Goal: Task Accomplishment & Management: Complete application form

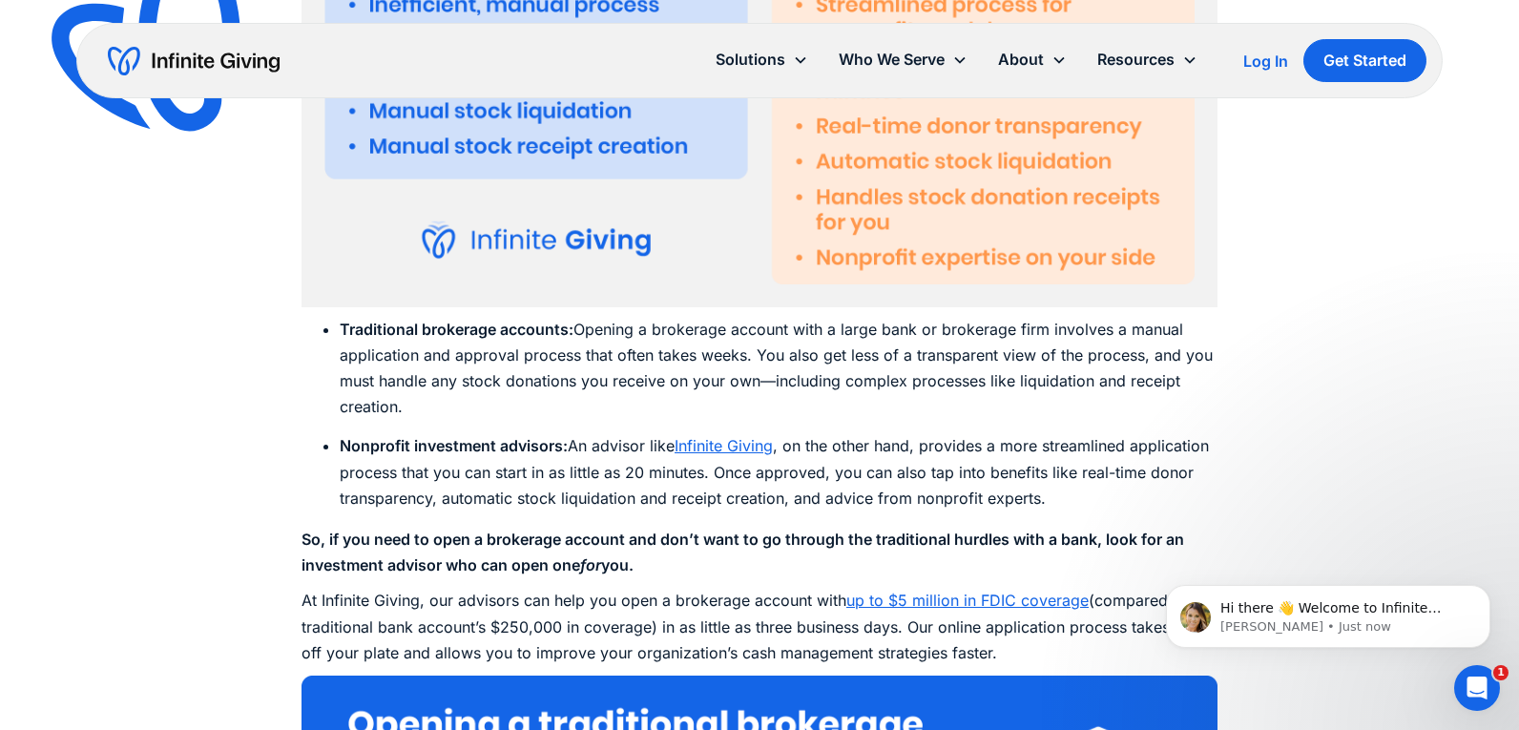
scroll to position [4562, 0]
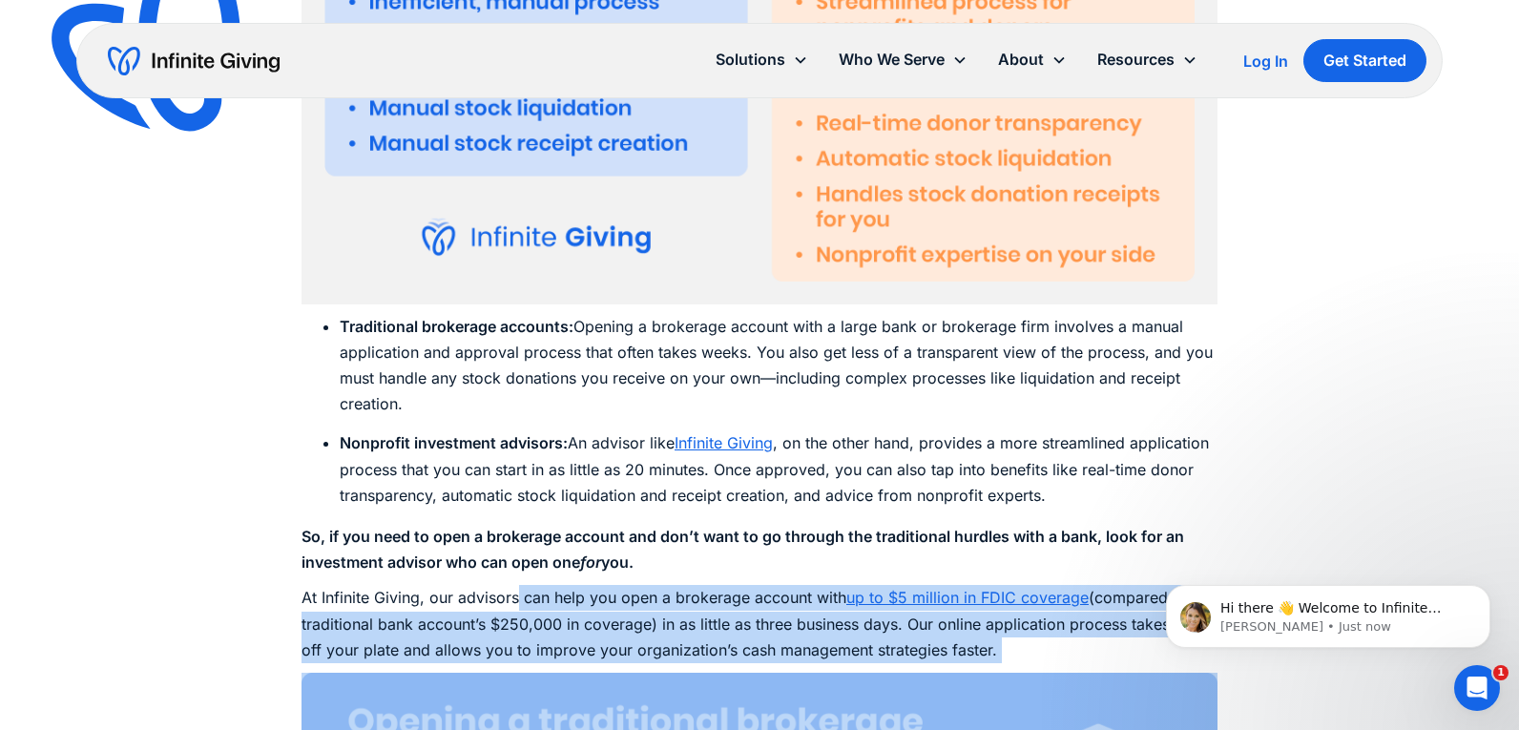
drag, startPoint x: 519, startPoint y: 579, endPoint x: 575, endPoint y: 712, distance: 144.1
click at [575, 706] on div "With today’s nonprofits facing rising operating expenses, inflation, and an inc…" at bounding box center [760, 691] width 916 height 8101
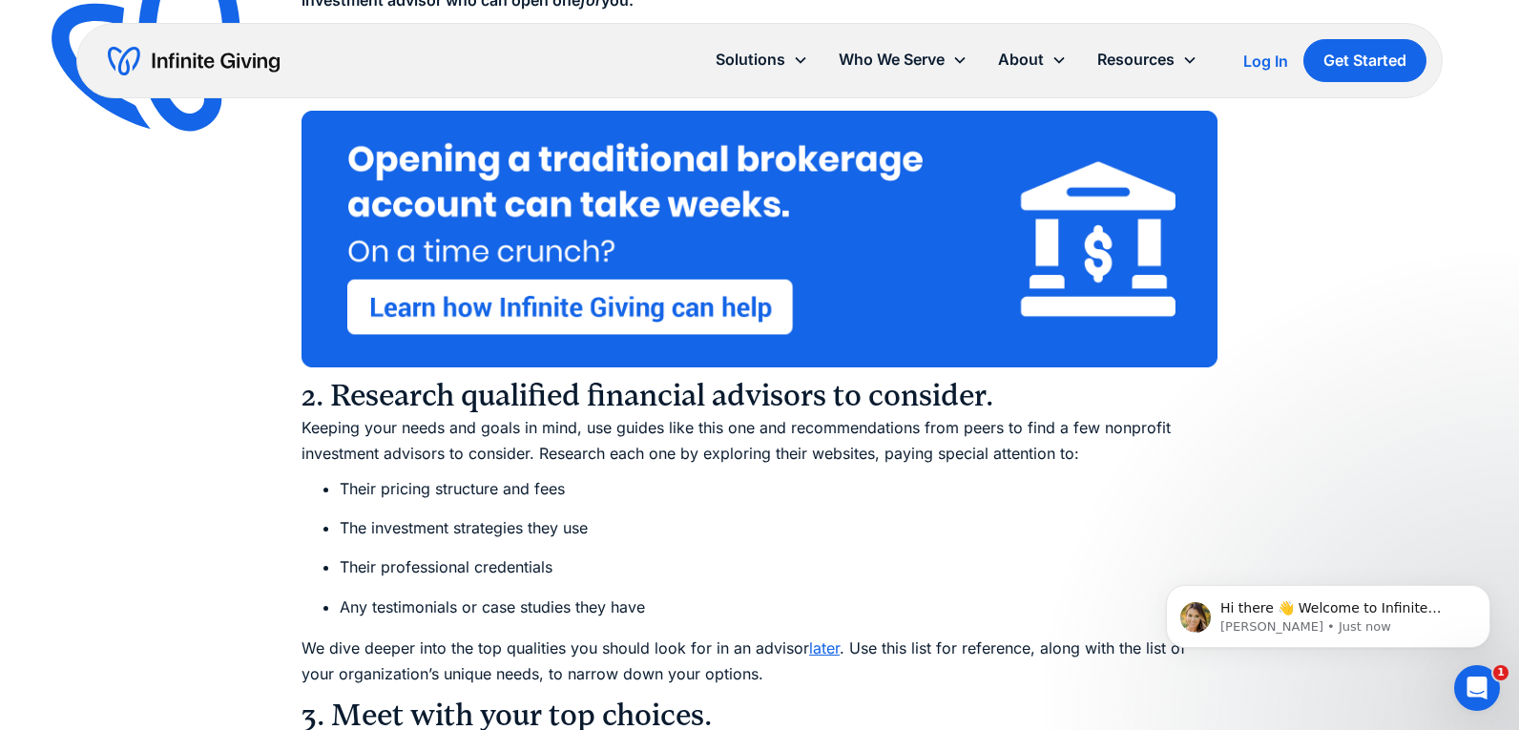
scroll to position [5129, 0]
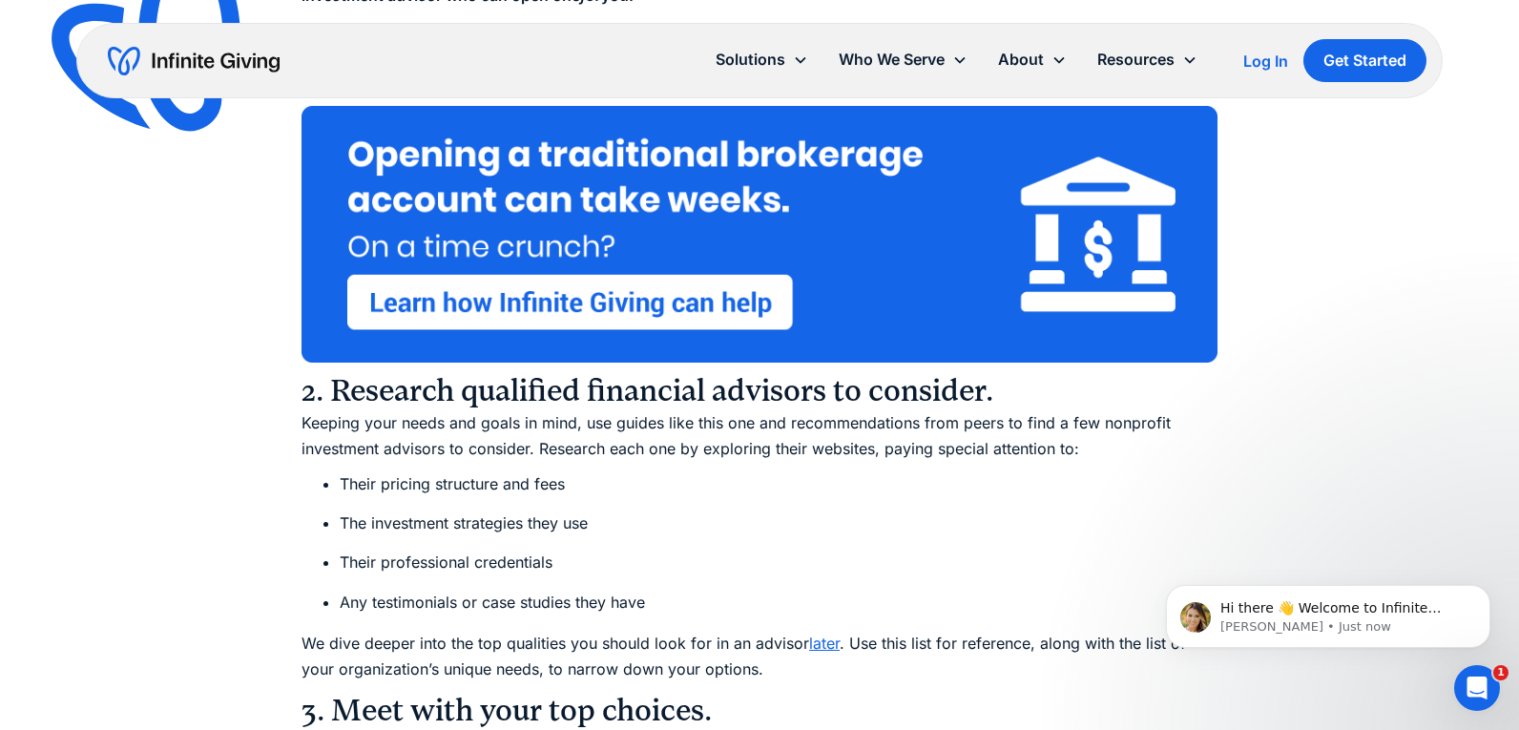
click at [1047, 511] on li "The investment strategies they use" at bounding box center [779, 524] width 878 height 26
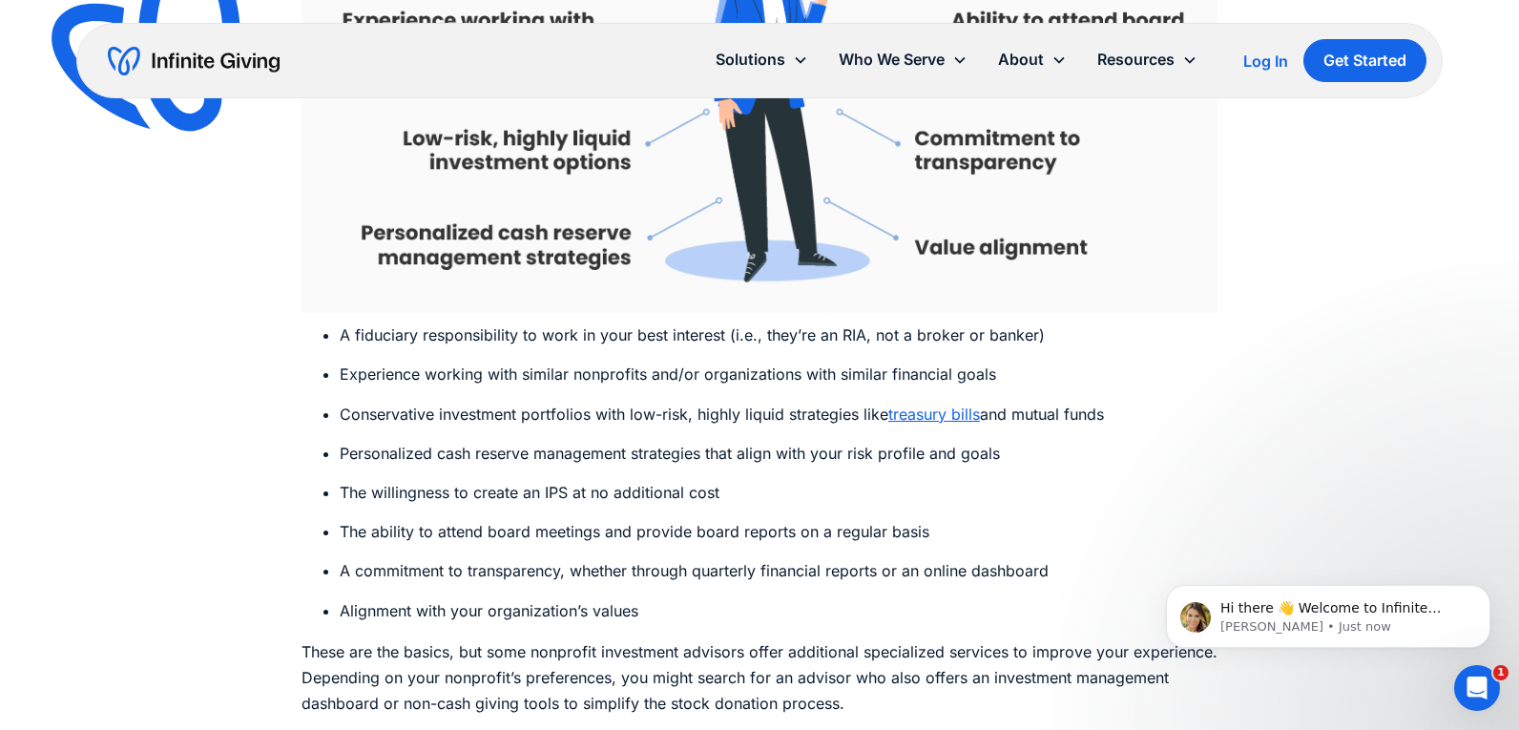
scroll to position [6574, 0]
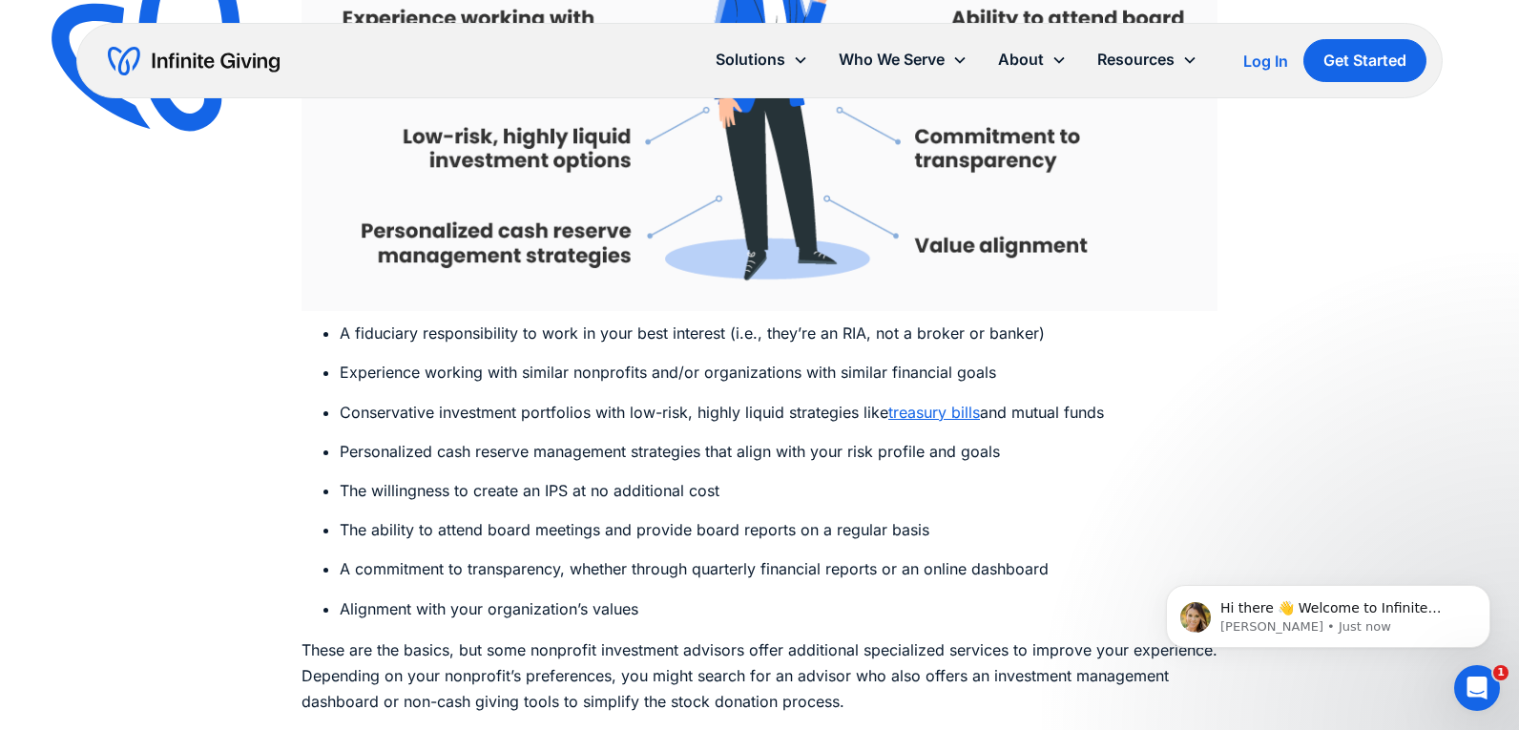
click at [879, 412] on ul "A fiduciary responsibility to work in your best interest (i.e., they’re an RIA,…" at bounding box center [760, 472] width 916 height 302
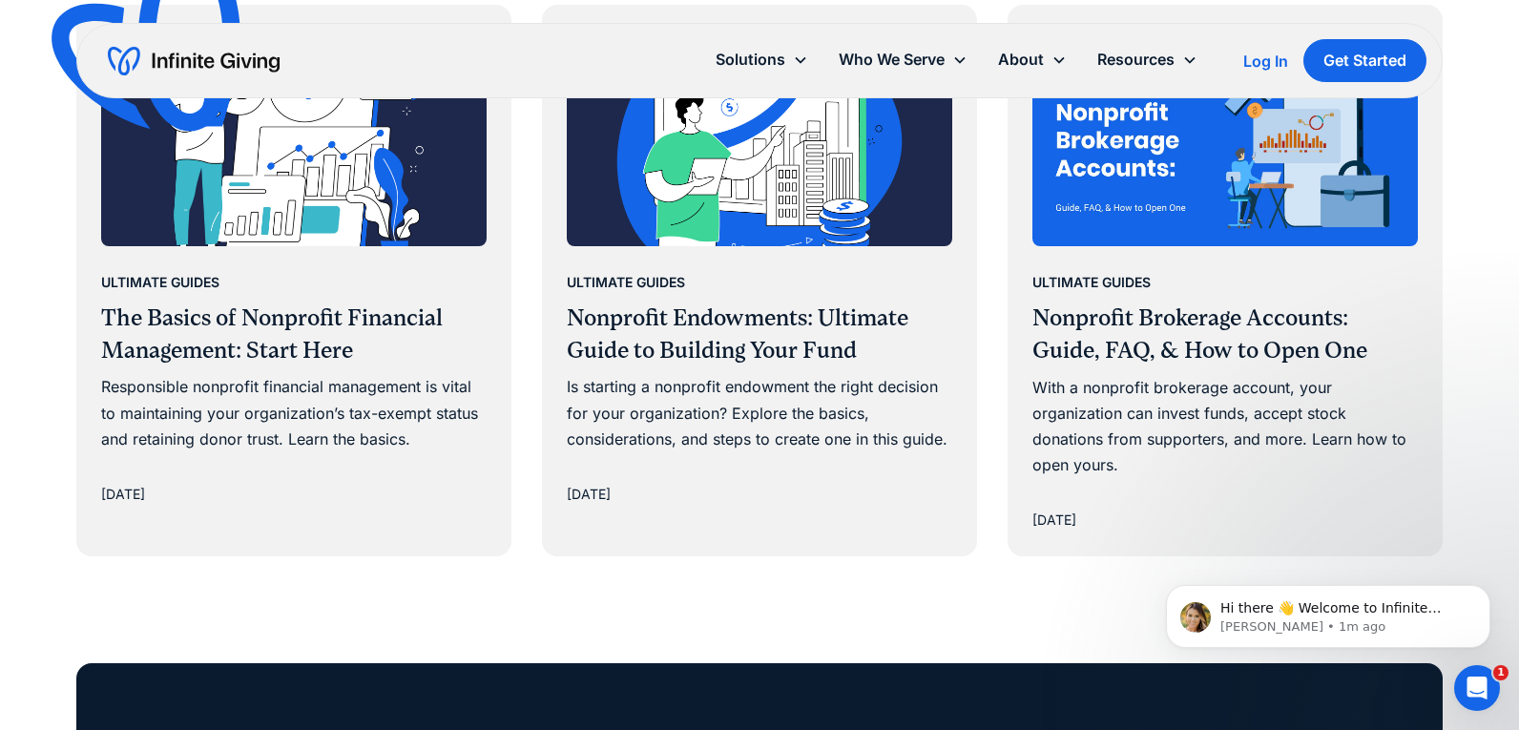
scroll to position [9495, 0]
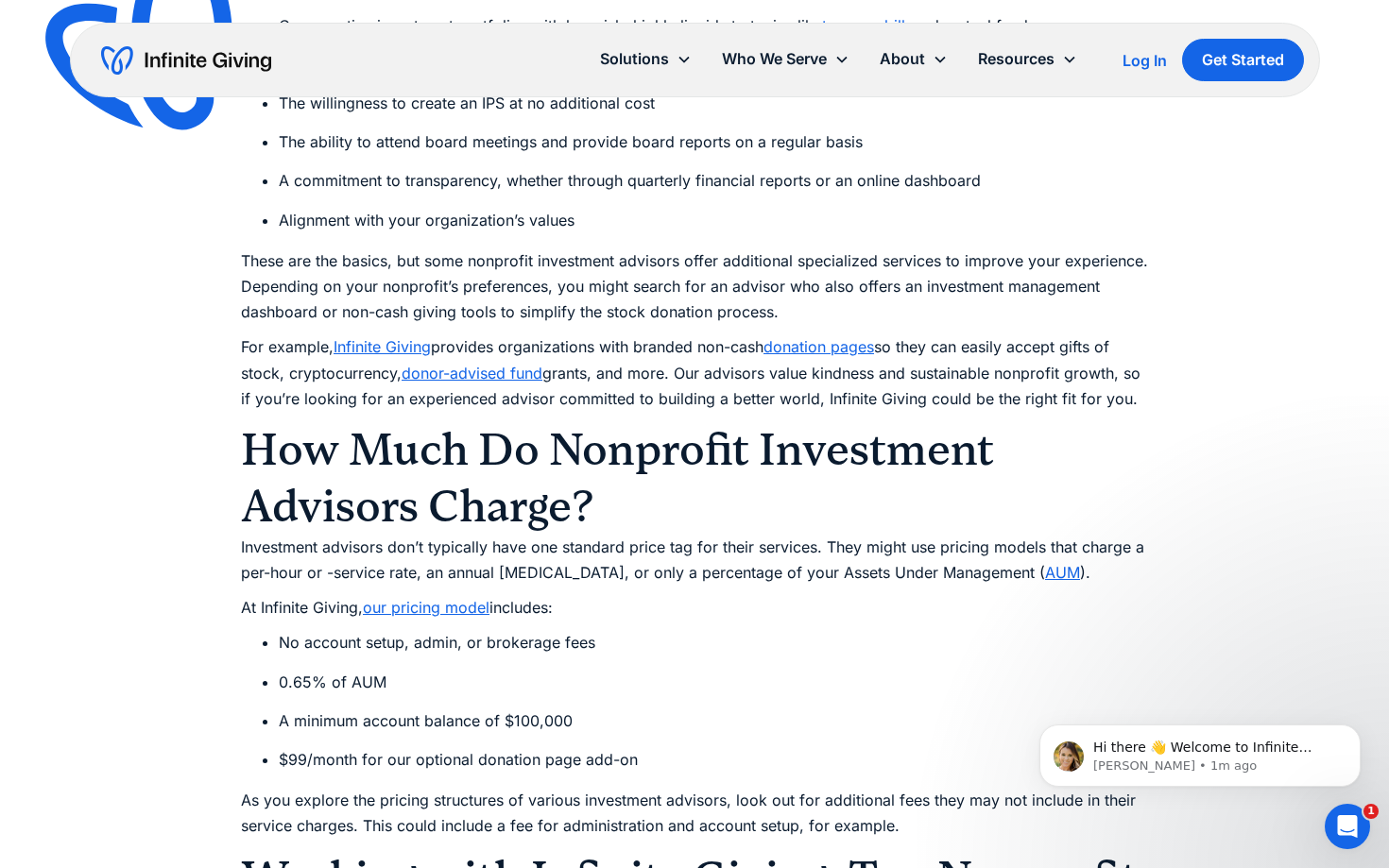
scroll to position [6895, 0]
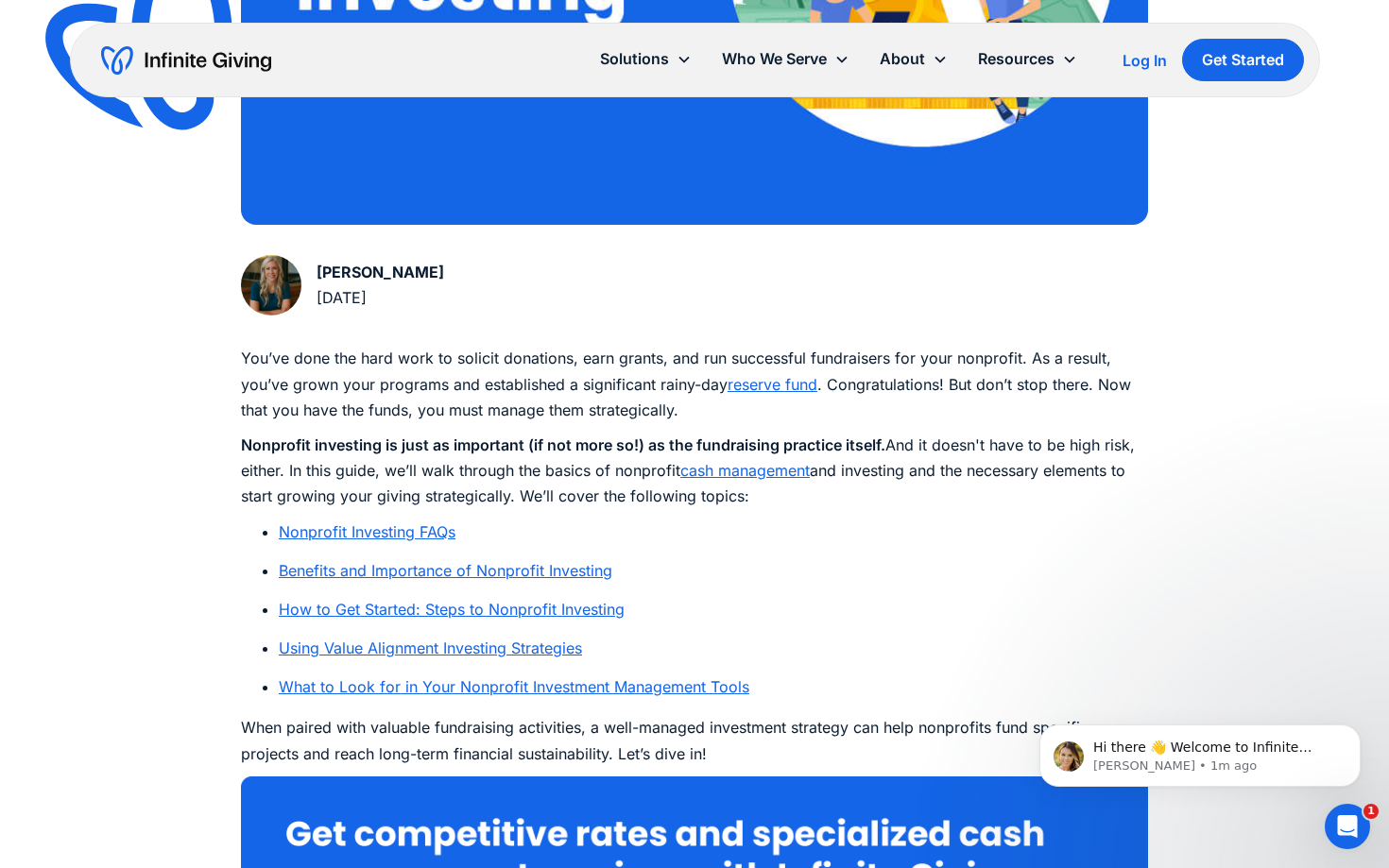
scroll to position [789, 0]
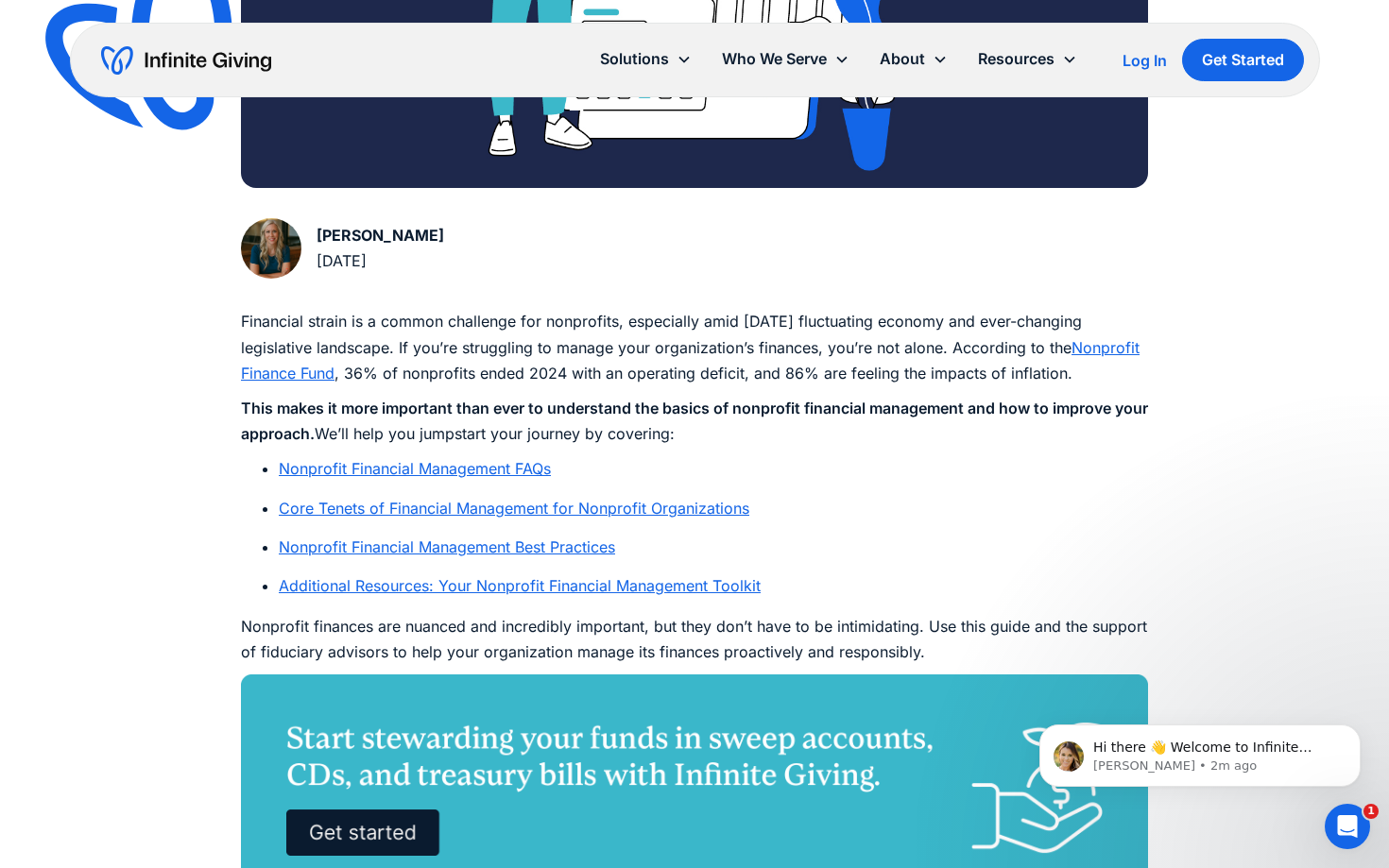
scroll to position [810, 0]
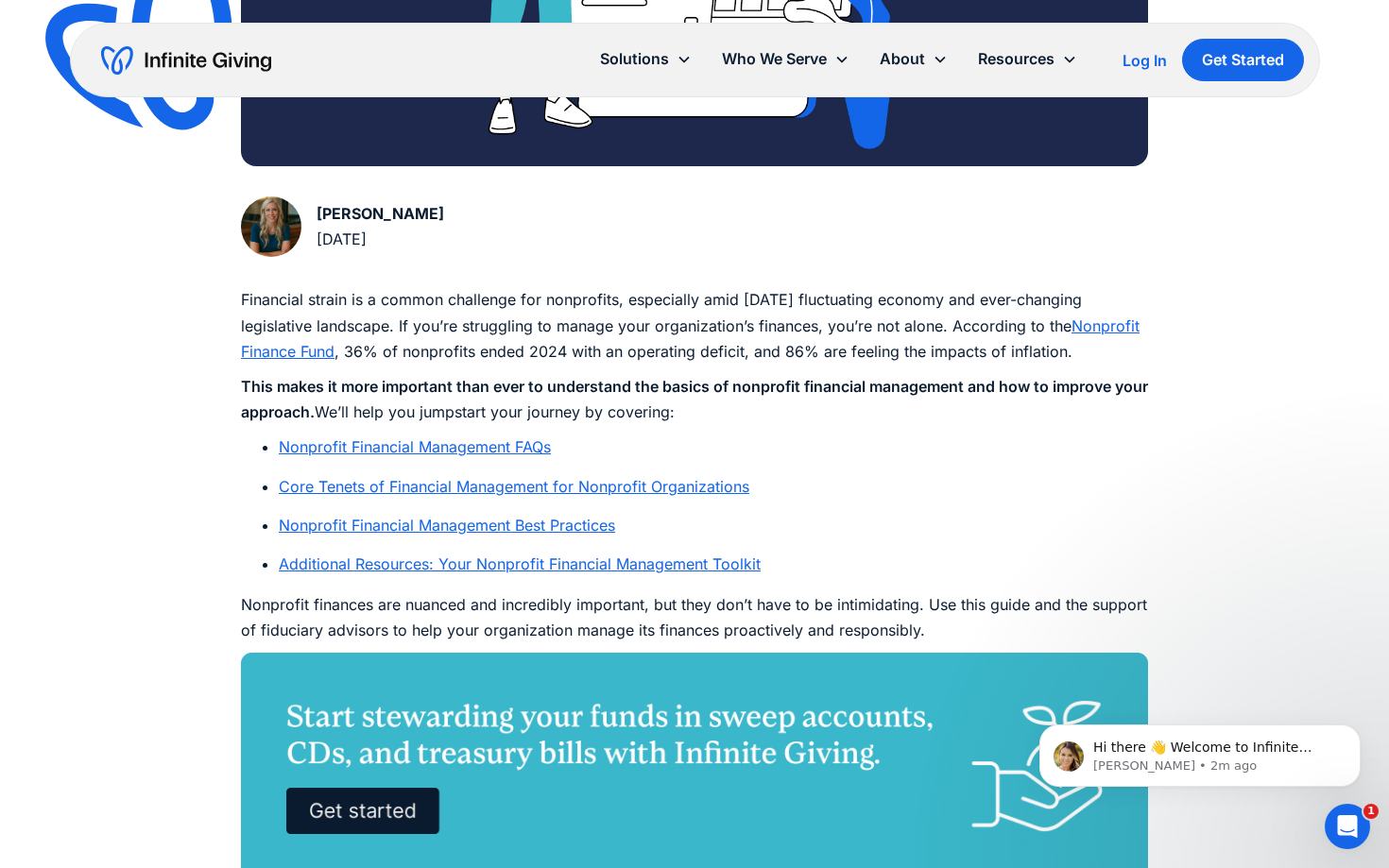
click at [490, 528] on link "Nonprofit Financial Management Best Practices" at bounding box center [447, 525] width 337 height 19
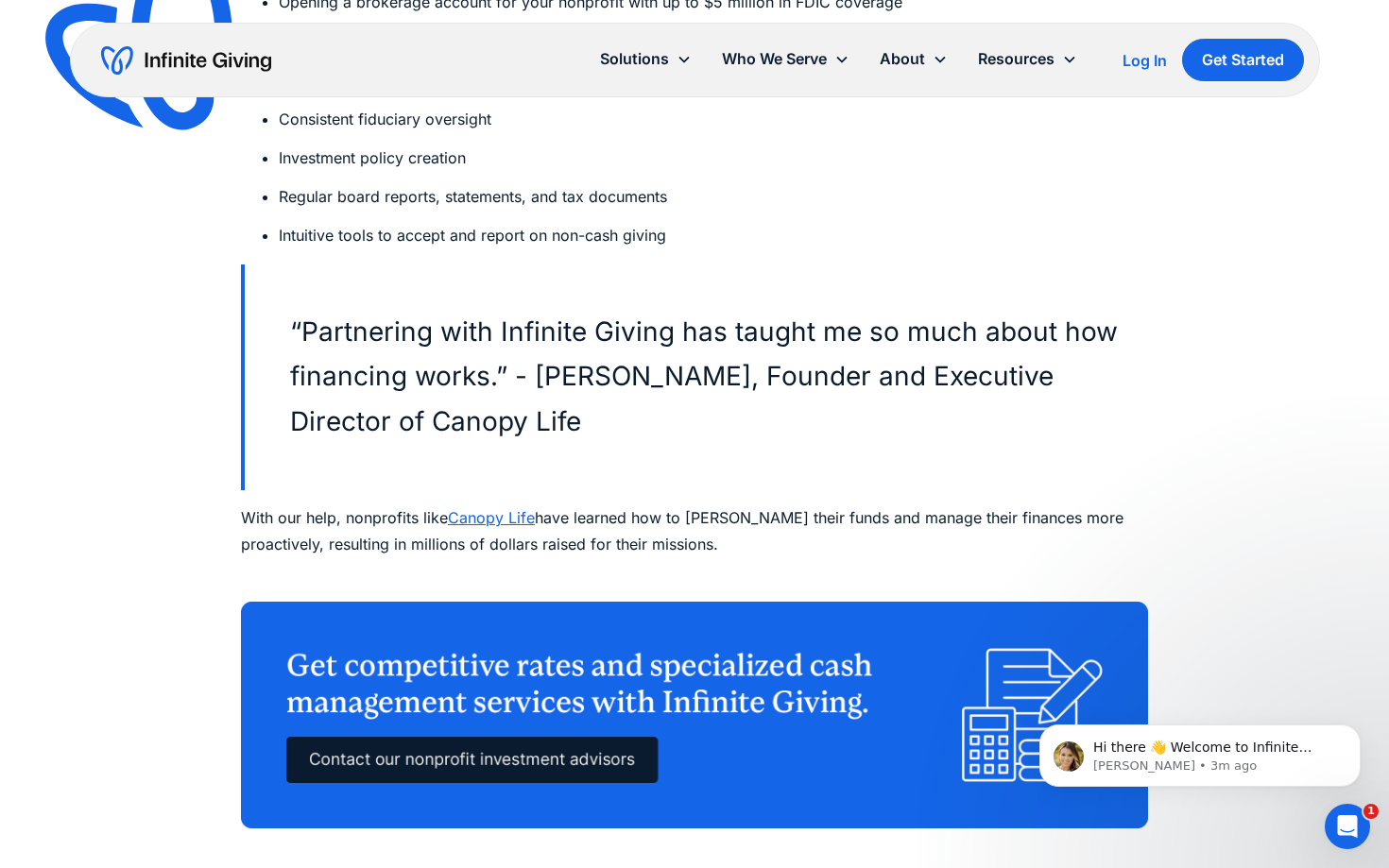
scroll to position [11861, 0]
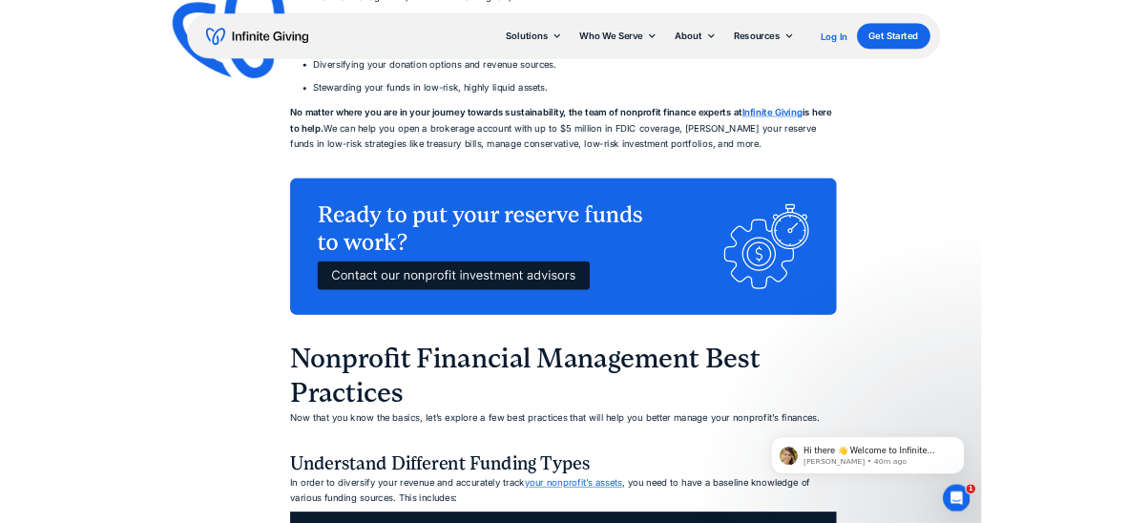
scroll to position [8239, 0]
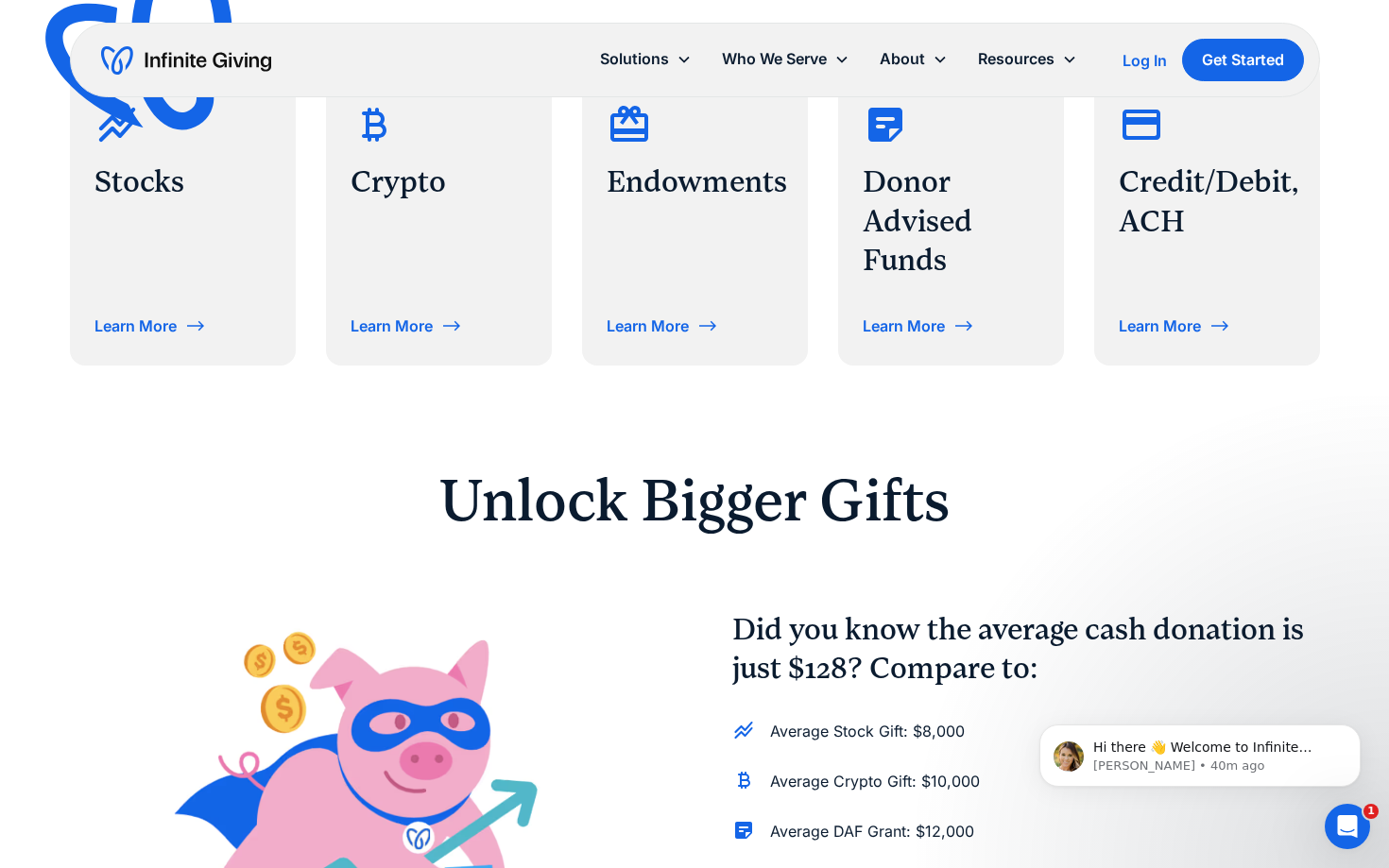
scroll to position [925, 0]
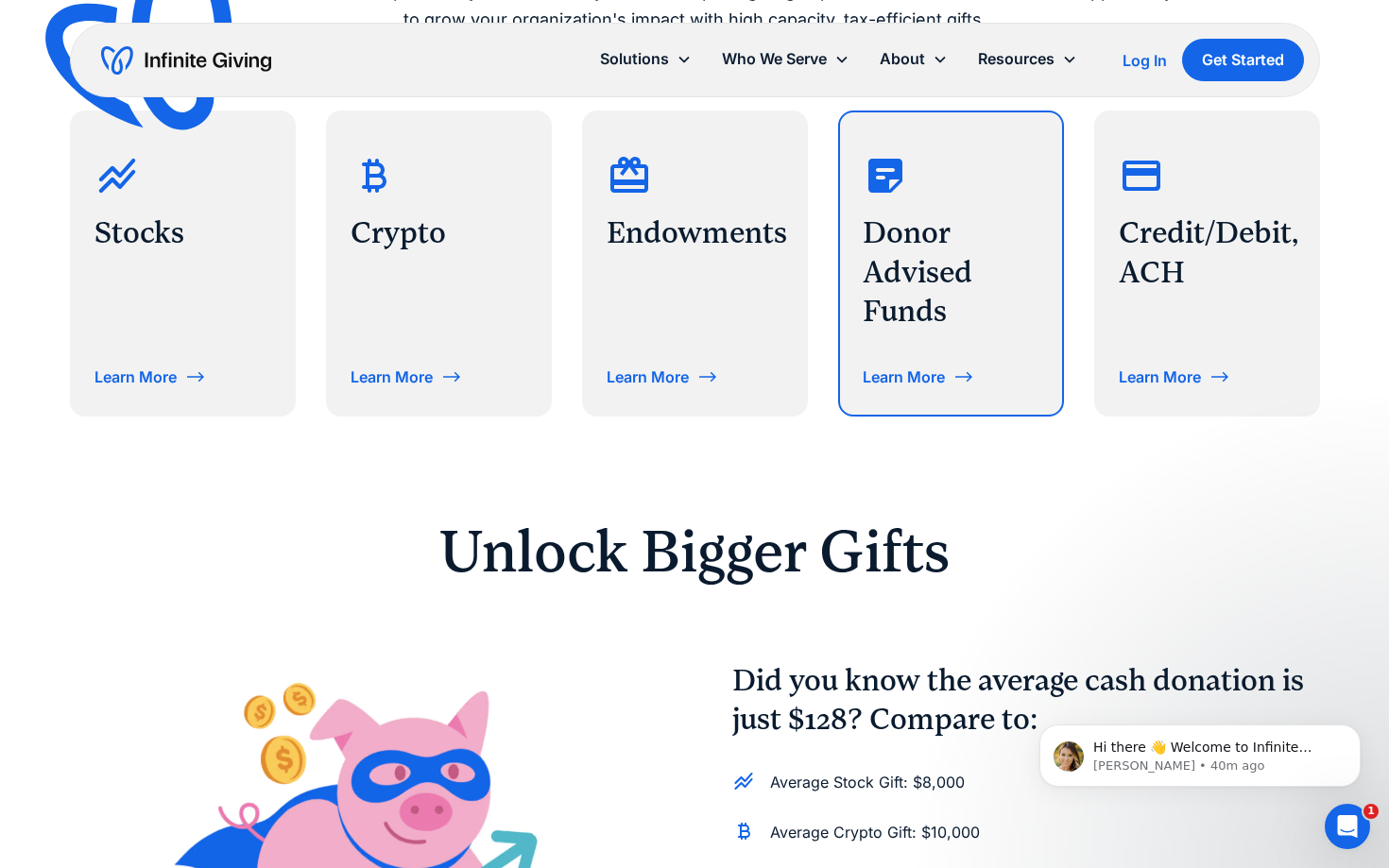
click at [914, 370] on div "Learn More" at bounding box center [903, 376] width 82 height 15
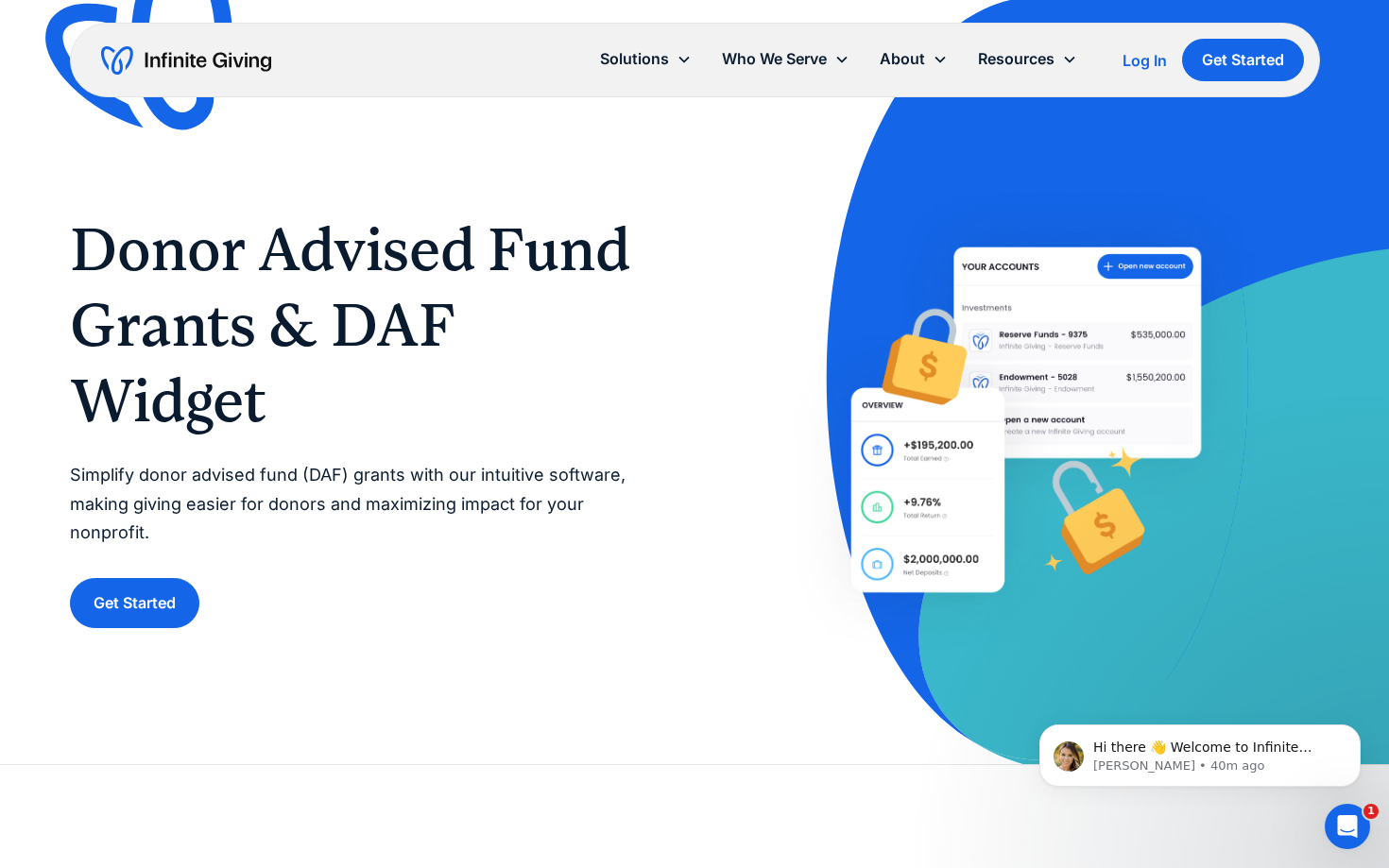
click at [696, 217] on div "Donor Advised Fund Grants & DAF Widget Simplify donor advised fund (DAF) grants…" at bounding box center [695, 420] width 1250 height 477
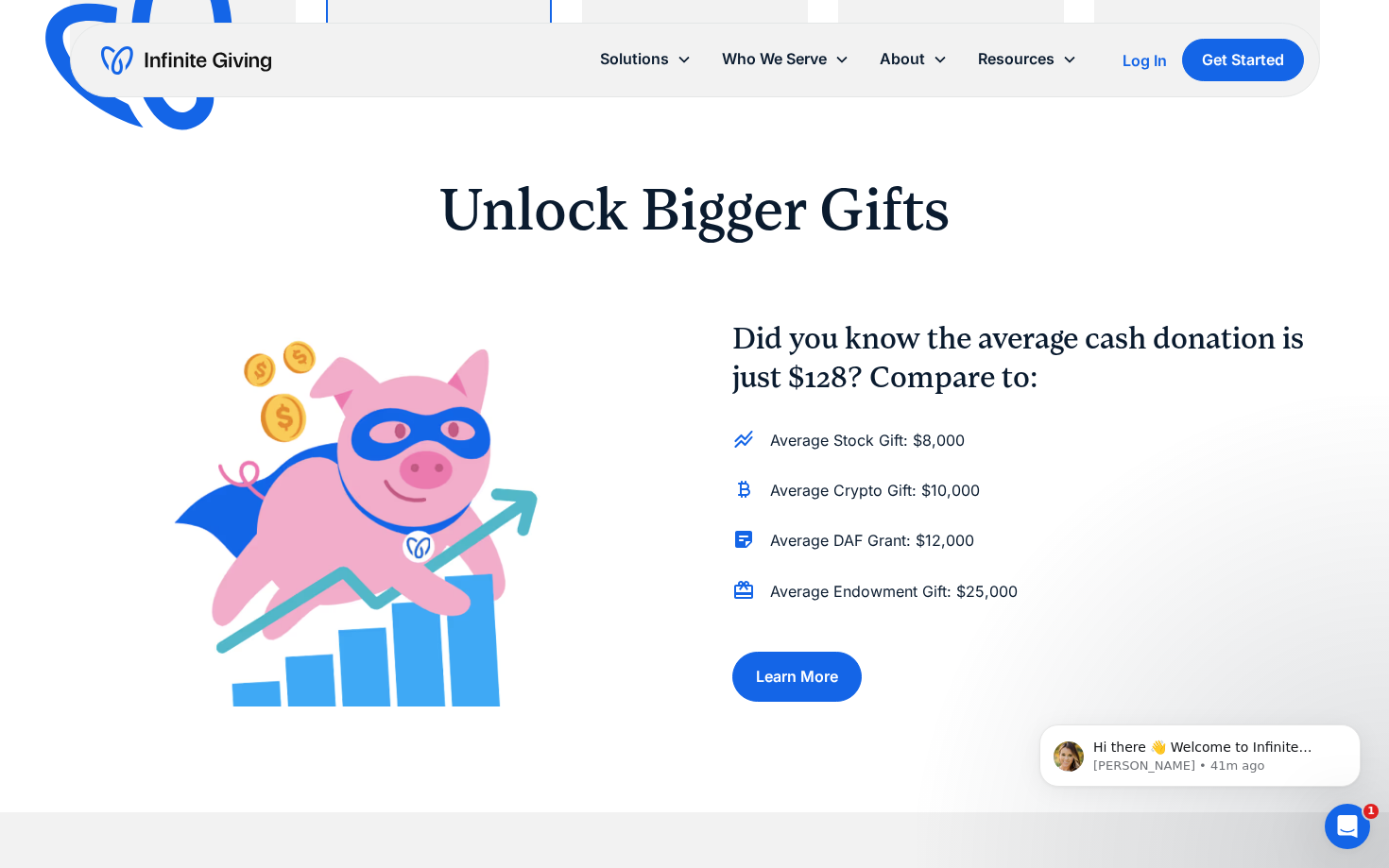
scroll to position [1294, 0]
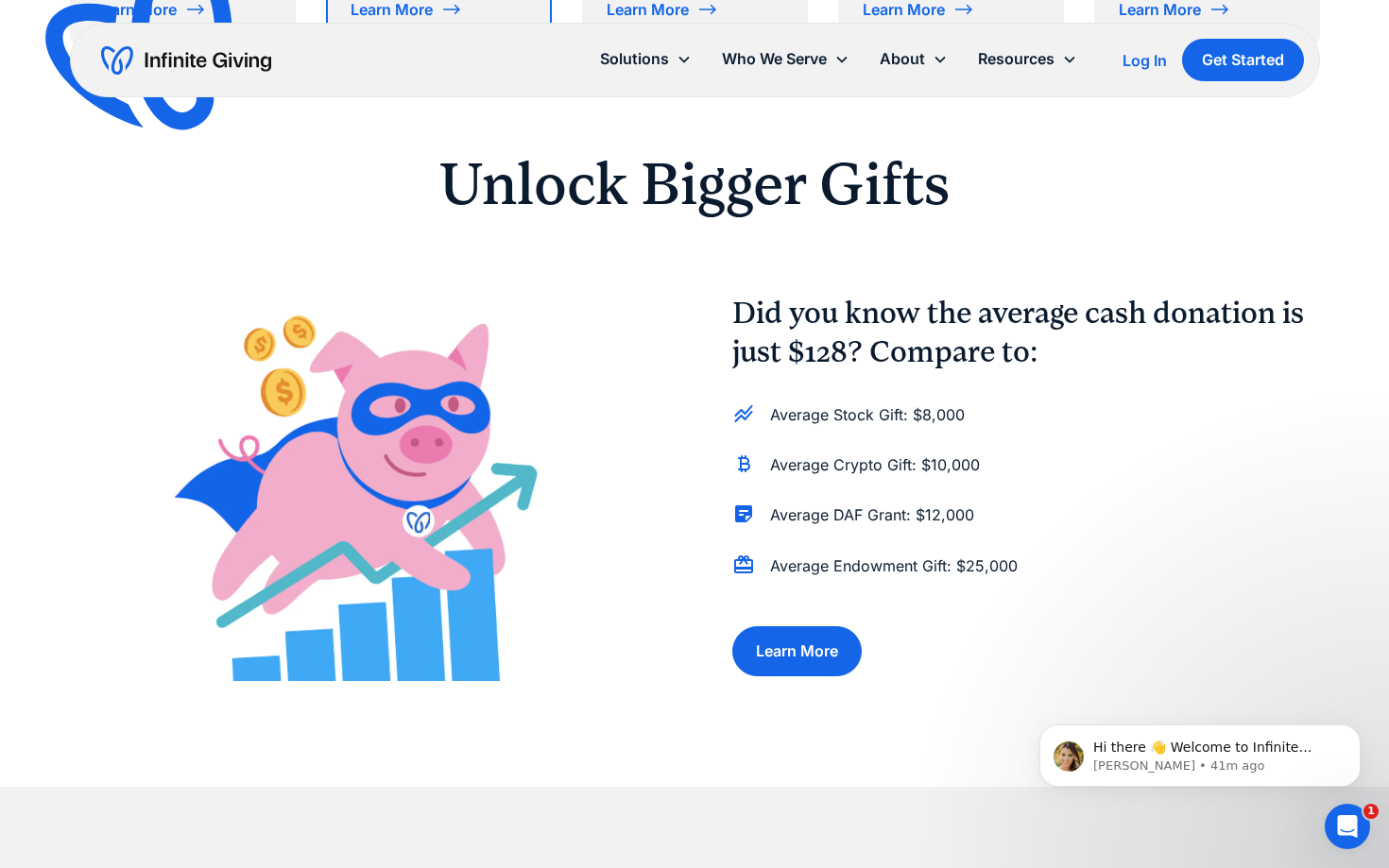
click at [352, 338] on img at bounding box center [364, 484] width 588 height 391
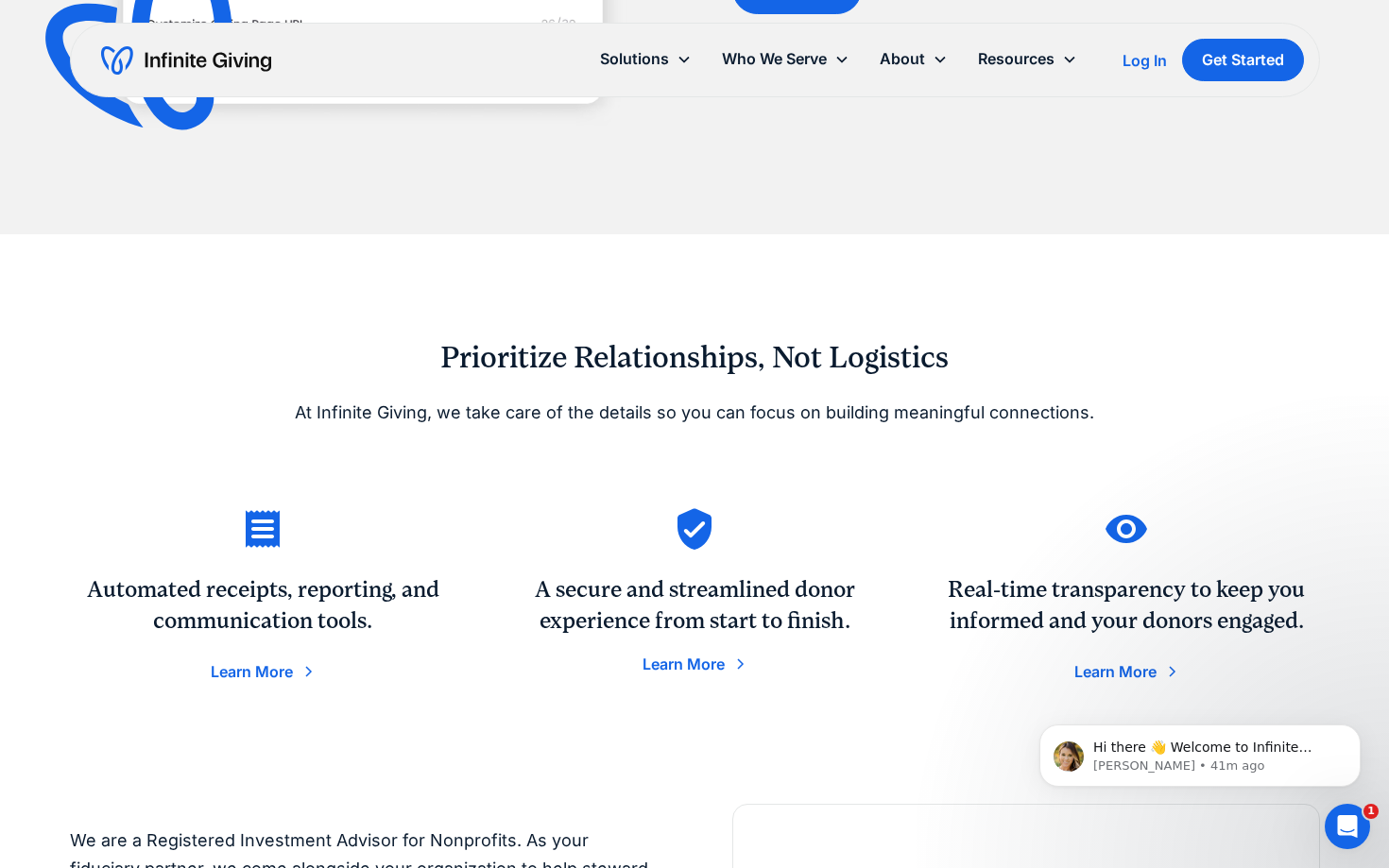
scroll to position [2560, 0]
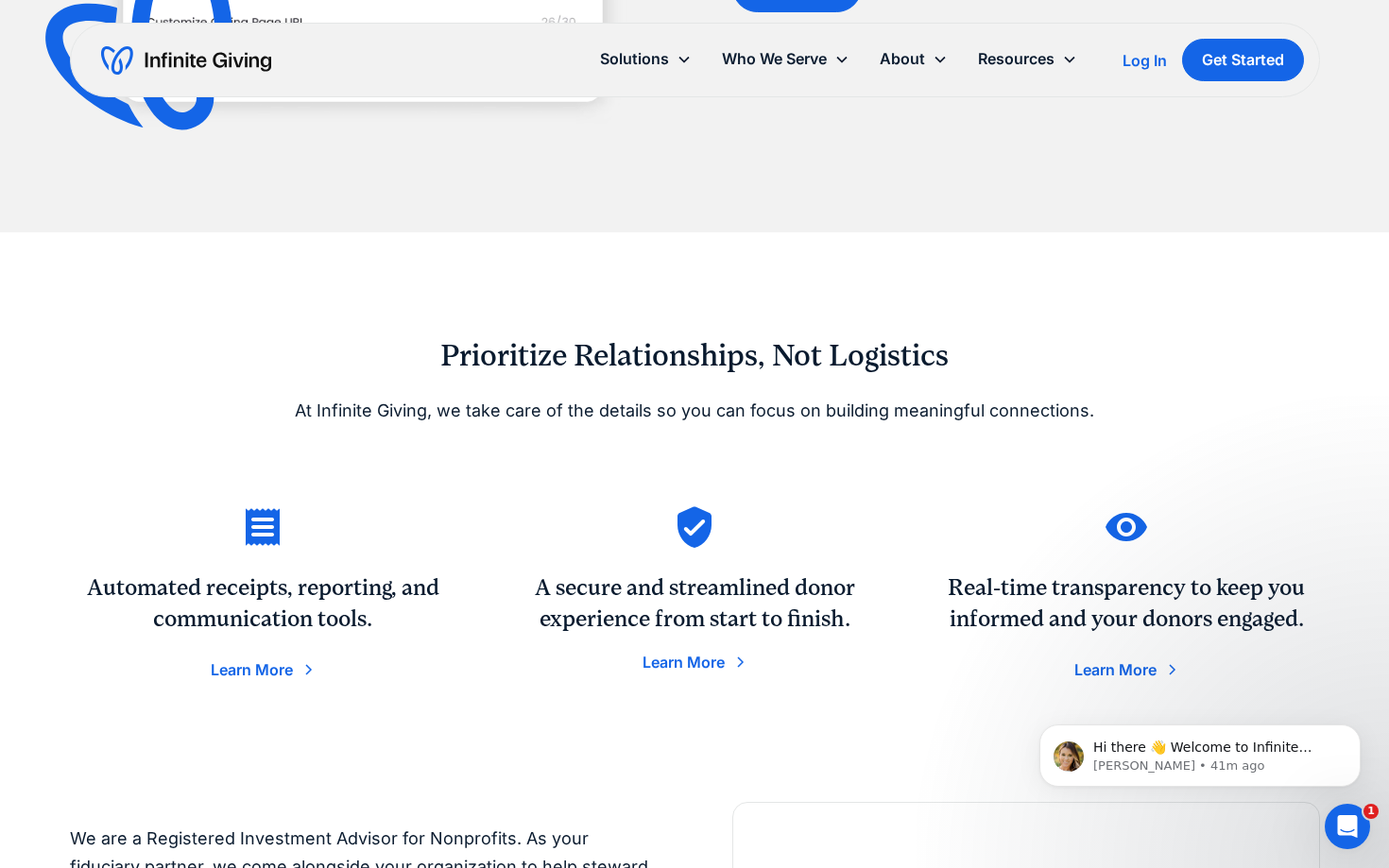
click at [212, 603] on h3 "Automated receipts, reporting, and communication tools." at bounding box center [263, 604] width 386 height 63
click at [248, 676] on div "Learn More" at bounding box center [251, 669] width 82 height 15
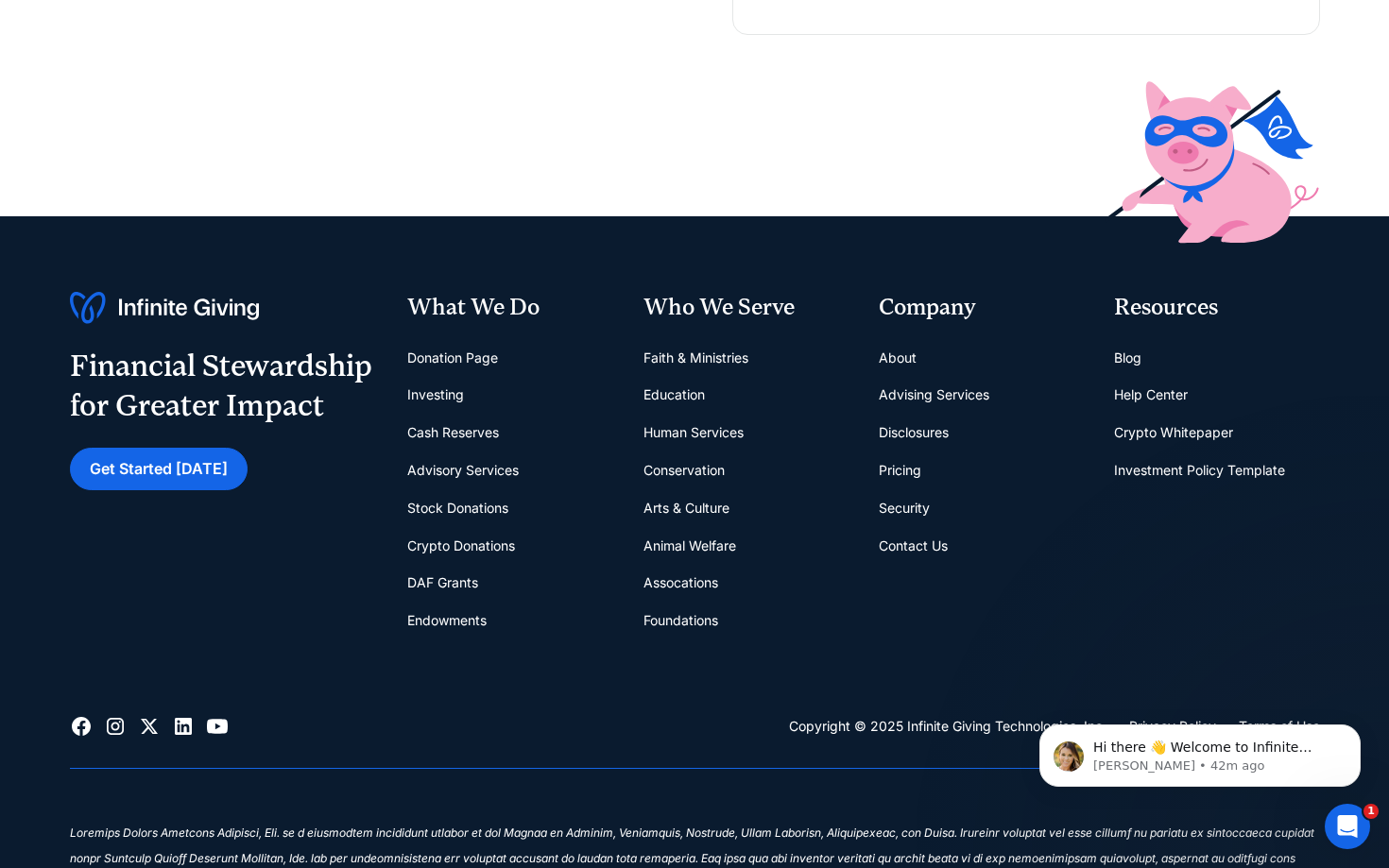
scroll to position [561, 0]
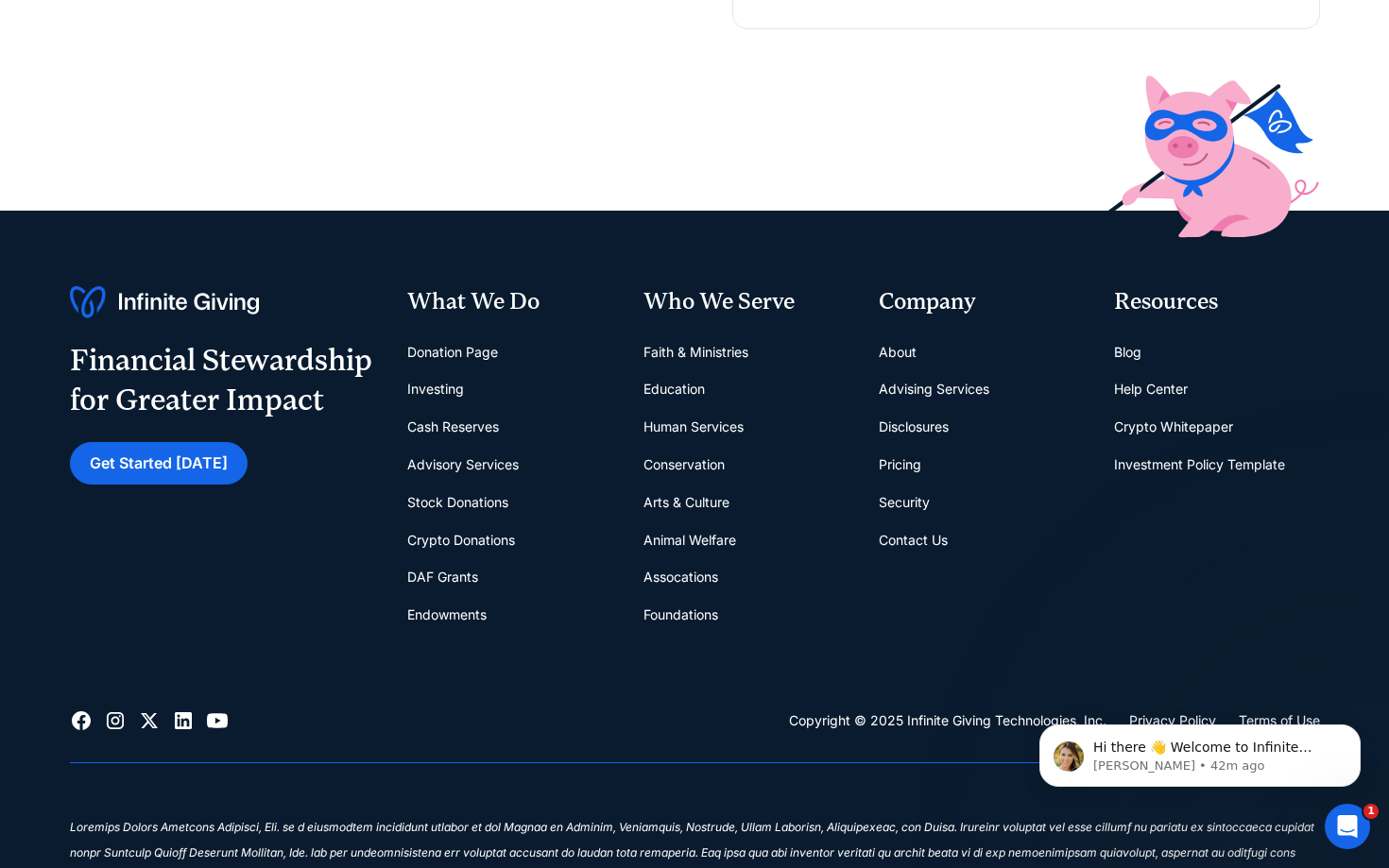
click at [681, 583] on link "Assocations" at bounding box center [680, 577] width 74 height 38
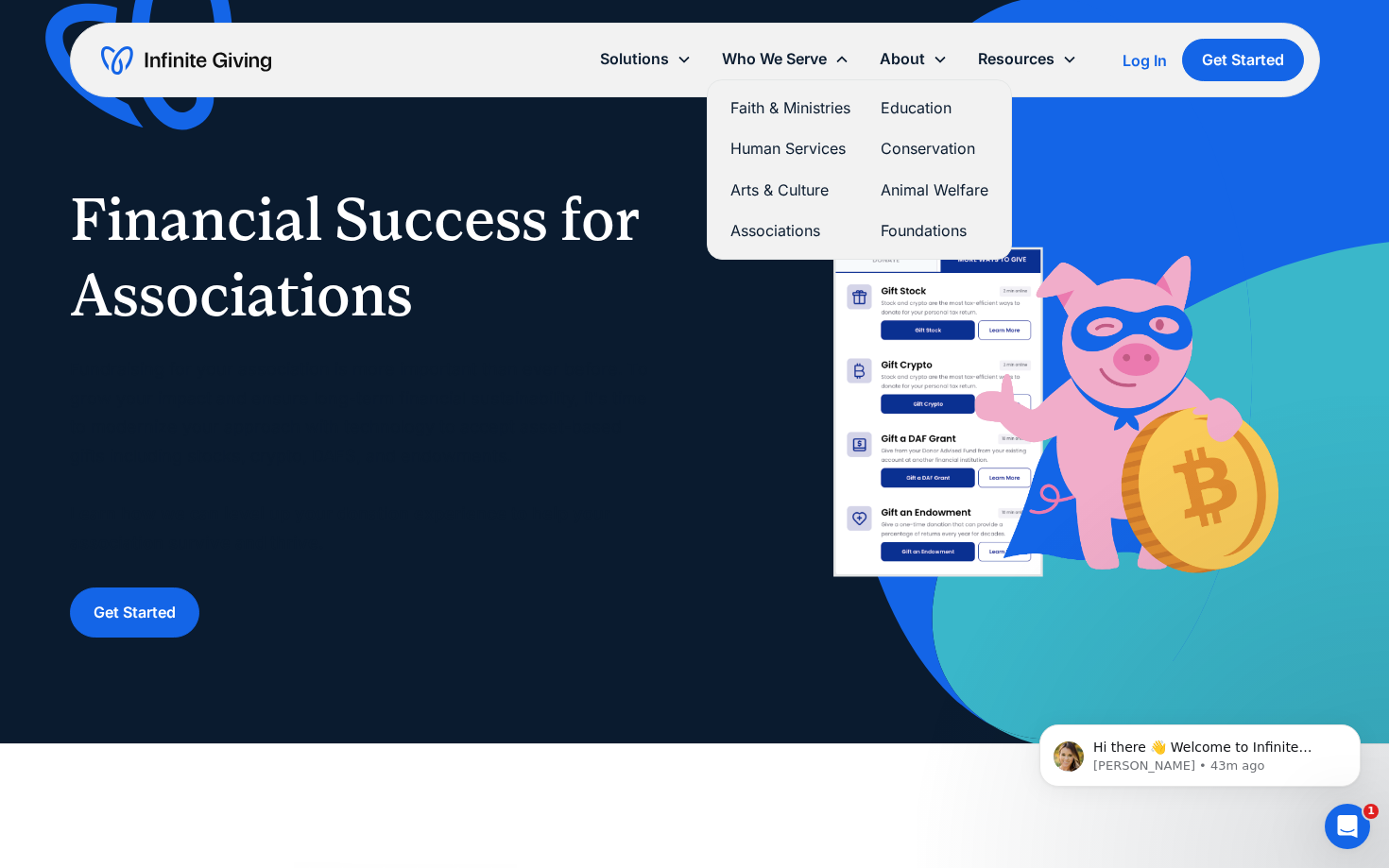
click at [789, 104] on link "Faith & Ministries" at bounding box center [790, 108] width 120 height 26
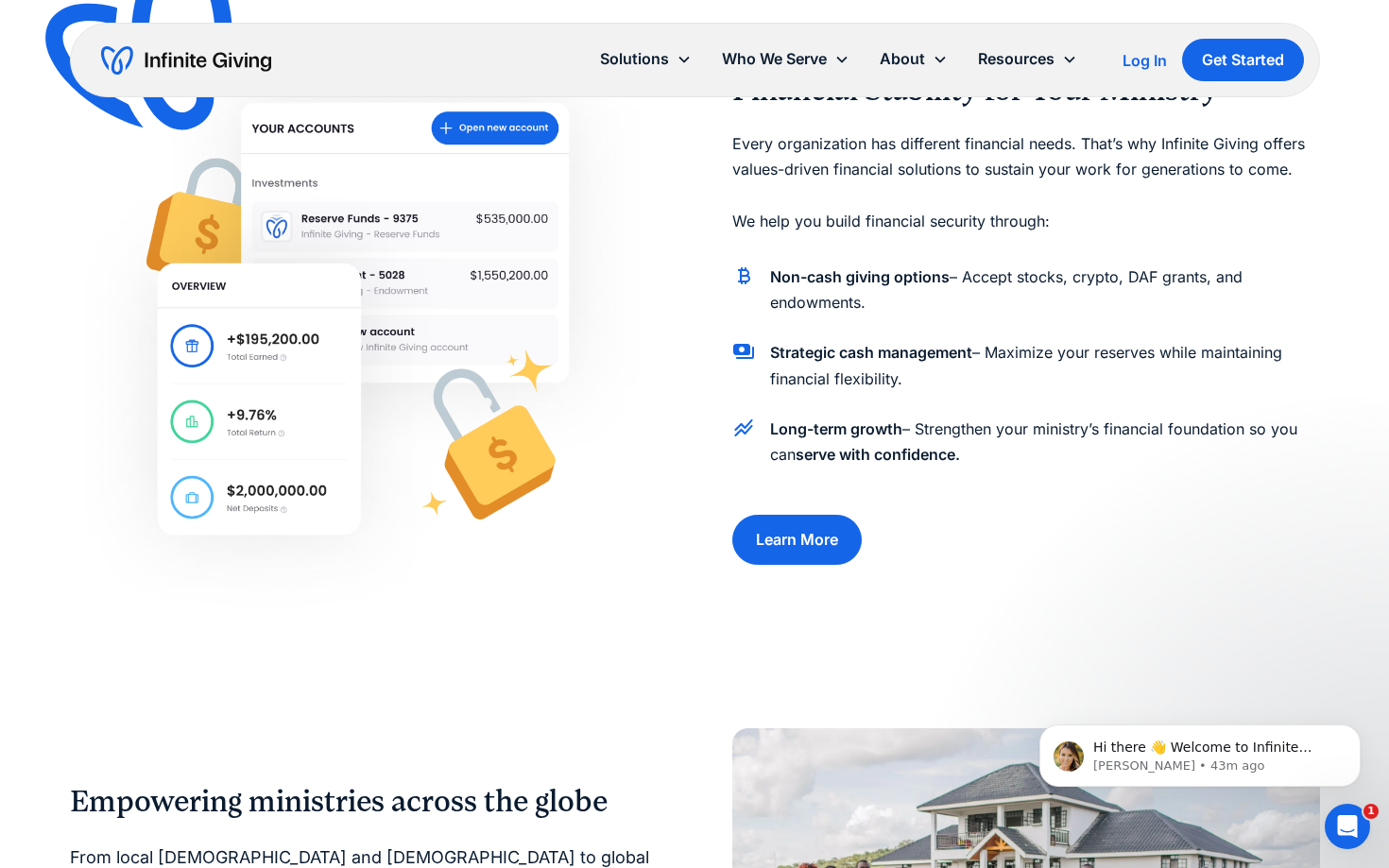
scroll to position [912, 0]
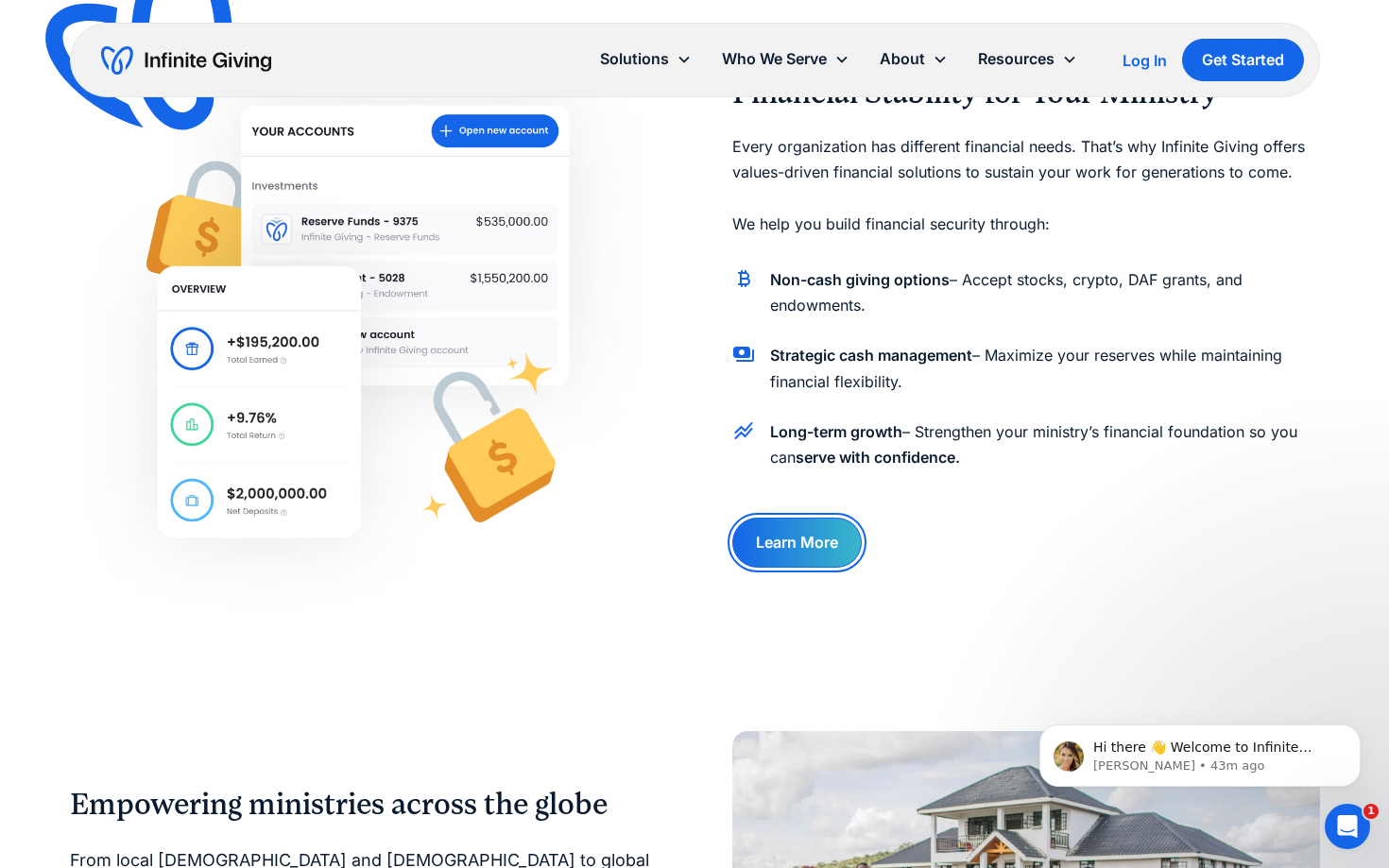
click at [791, 540] on link "Learn More" at bounding box center [797, 542] width 130 height 50
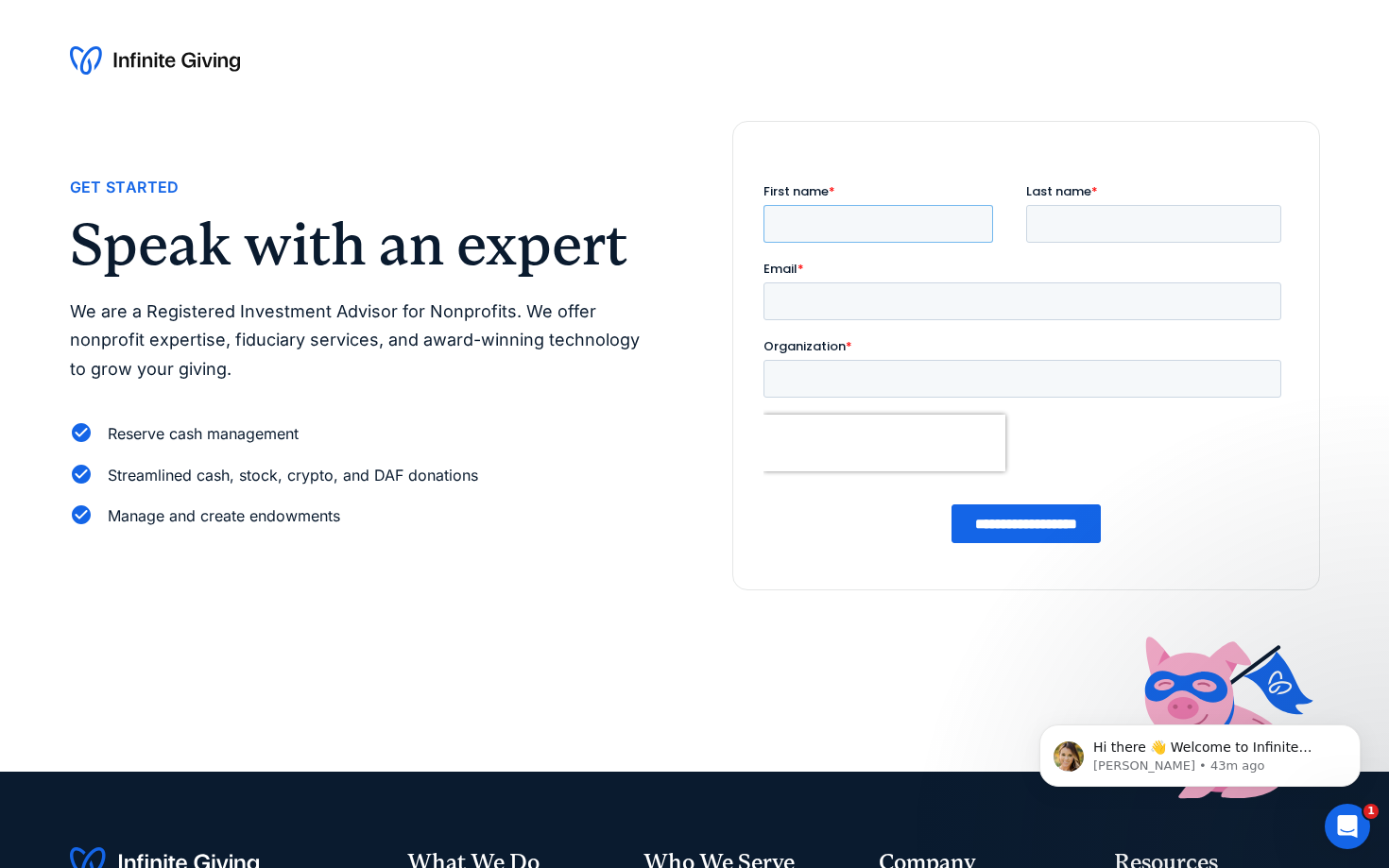
click at [827, 221] on input "First name *" at bounding box center [878, 224] width 230 height 38
type input "*****"
click at [1076, 214] on input "Last name *" at bounding box center [1153, 224] width 255 height 38
type input "*********"
click at [843, 303] on input "Email *" at bounding box center [1022, 301] width 518 height 38
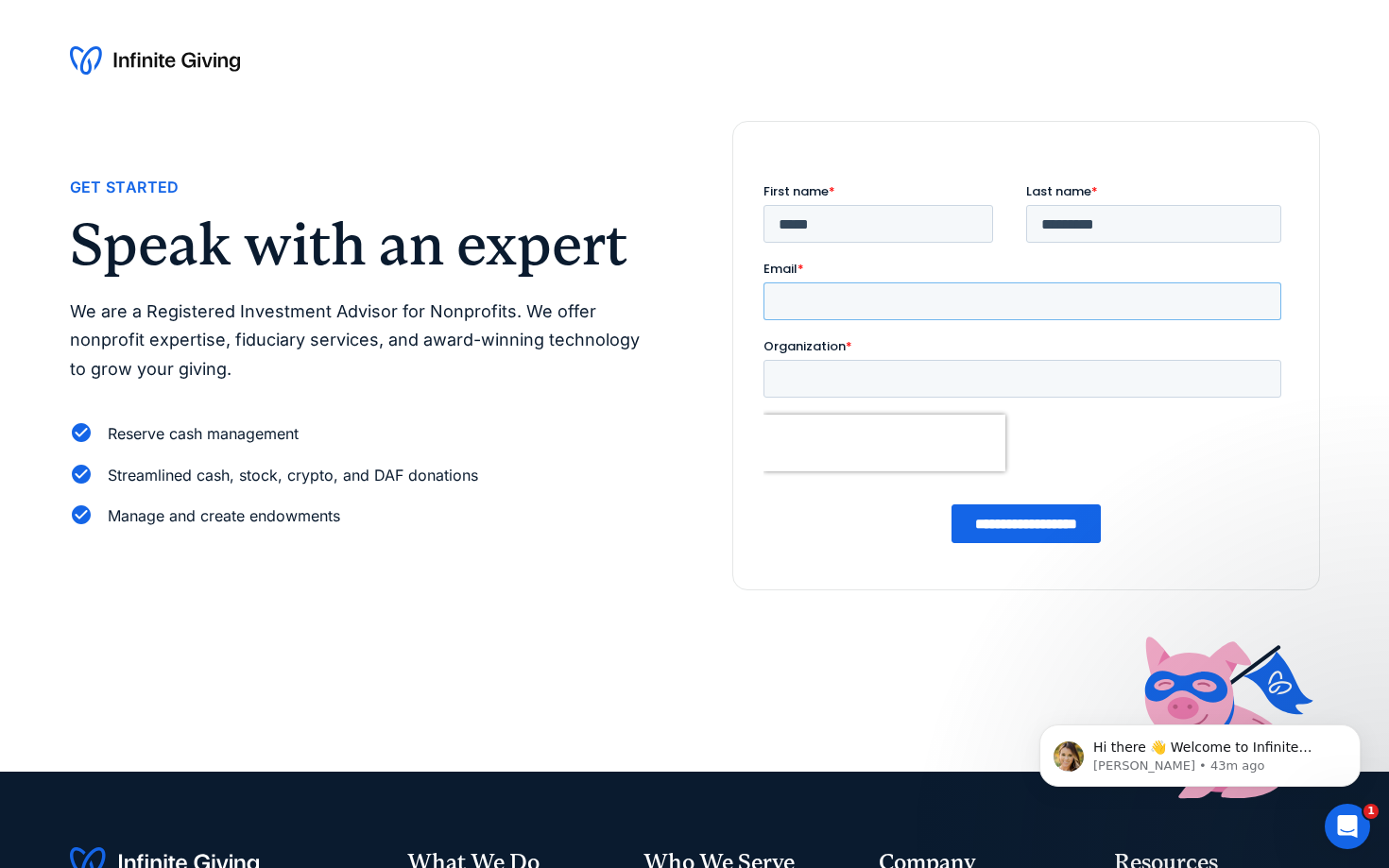
type input "**********"
click at [860, 378] on input "Organization *" at bounding box center [1022, 379] width 518 height 38
type input "**********"
click at [999, 531] on input "**********" at bounding box center [1026, 524] width 149 height 39
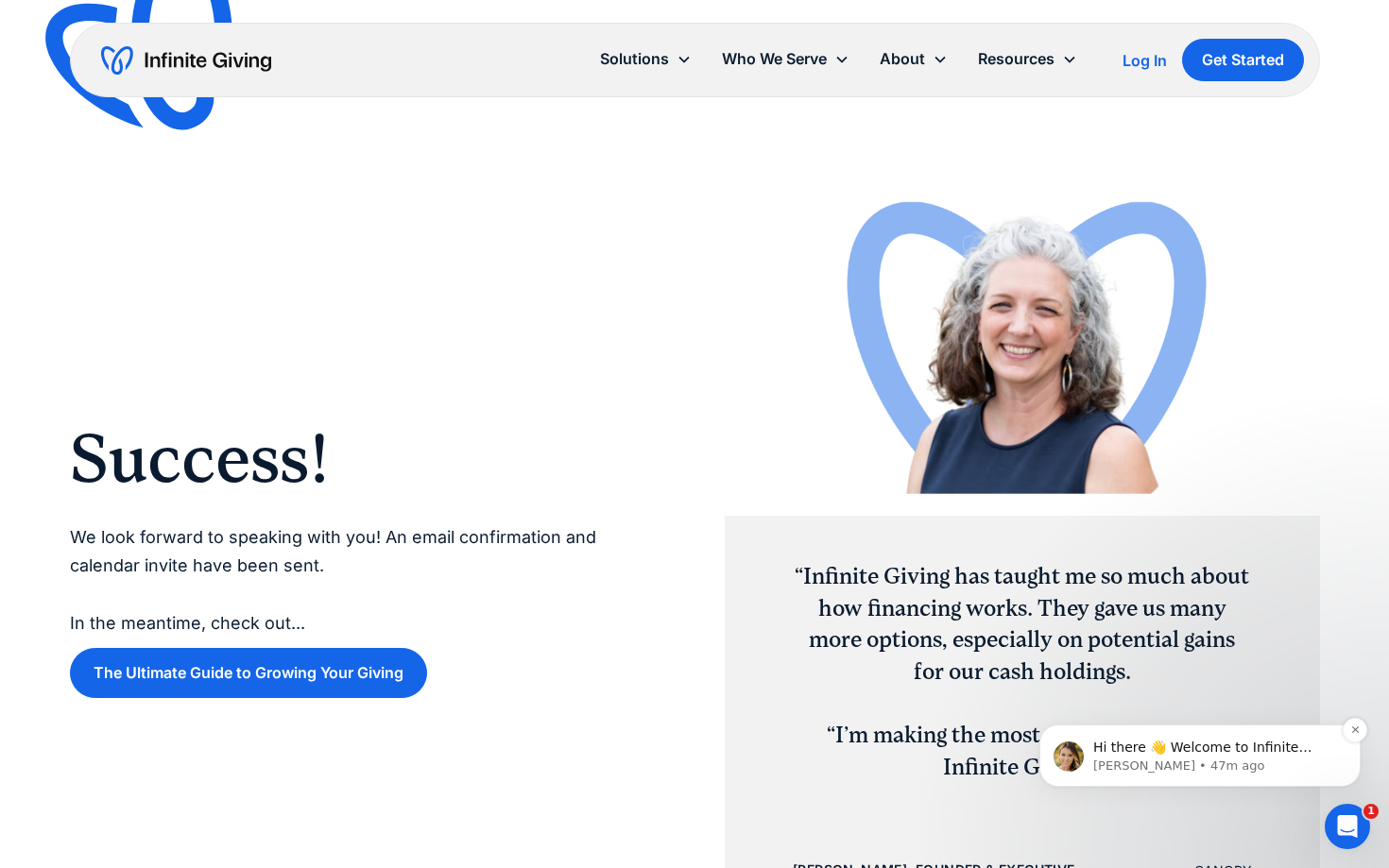
click at [1270, 752] on span "Hi there 👋 Welcome to Infinite Giving. If you have any questions, just reply to…" at bounding box center [1205, 775] width 225 height 72
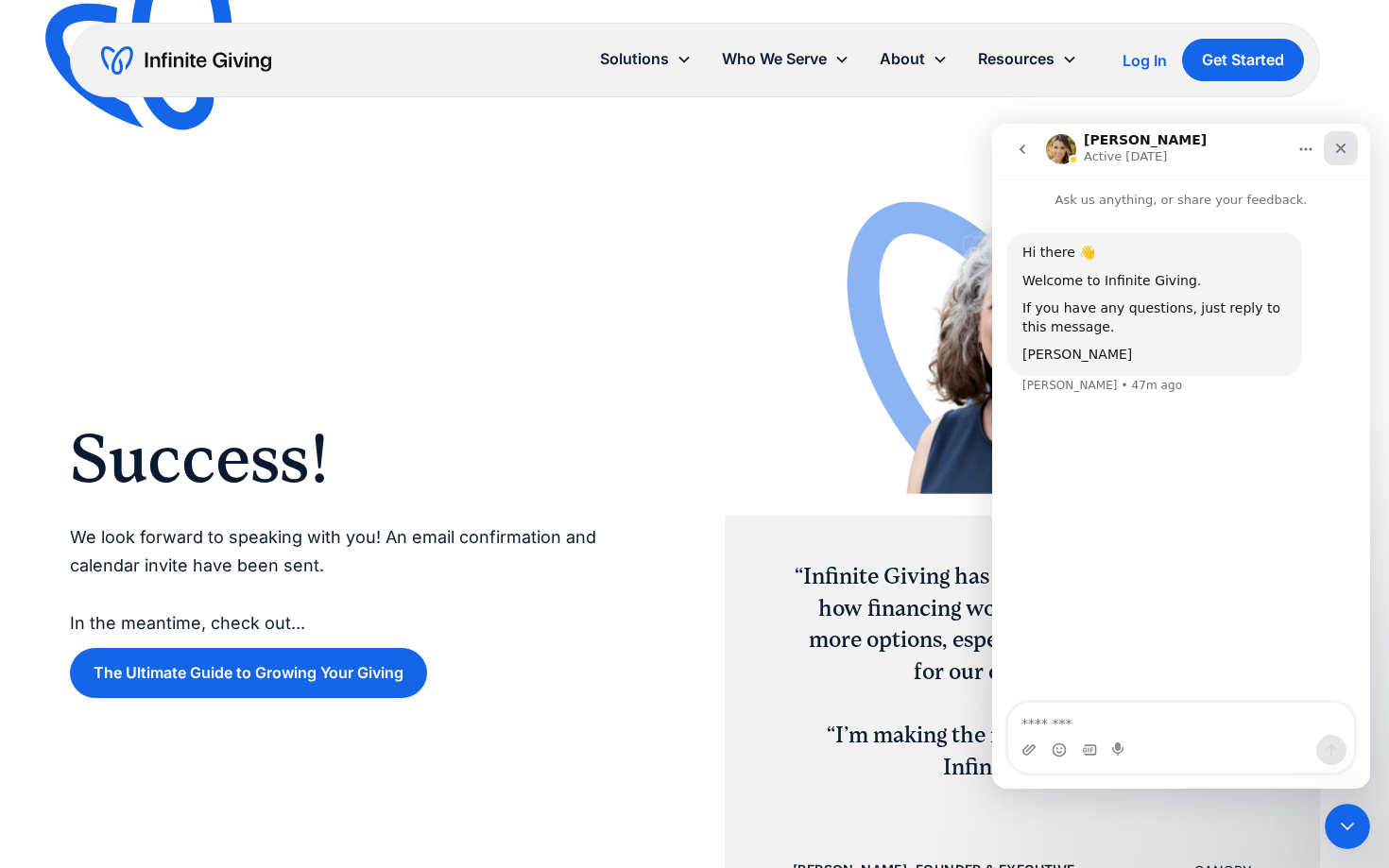
click at [1345, 145] on icon "Close" at bounding box center [1340, 147] width 15 height 15
